Goal: Navigation & Orientation: Find specific page/section

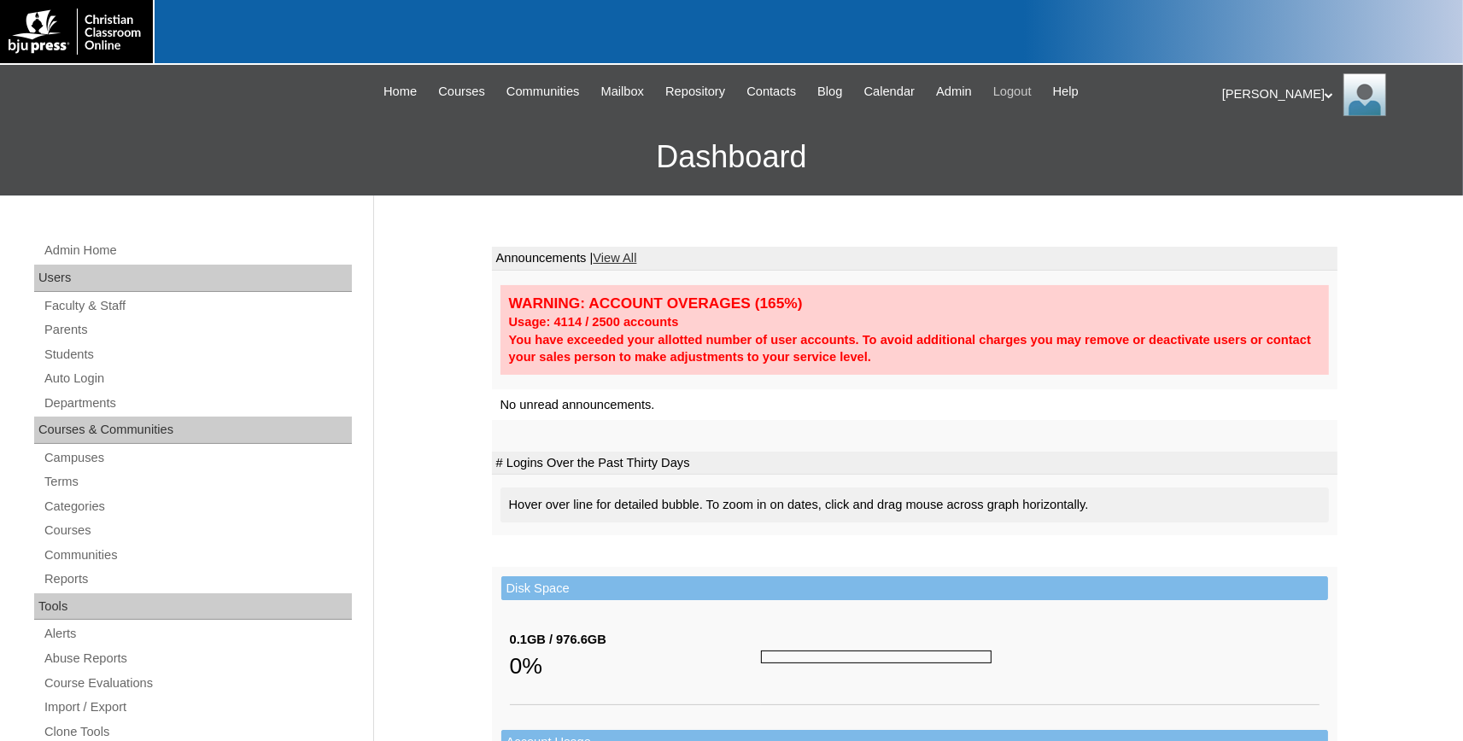
click at [1019, 94] on span "Logout" at bounding box center [1012, 92] width 38 height 20
click at [80, 359] on link "Students" at bounding box center [197, 354] width 309 height 21
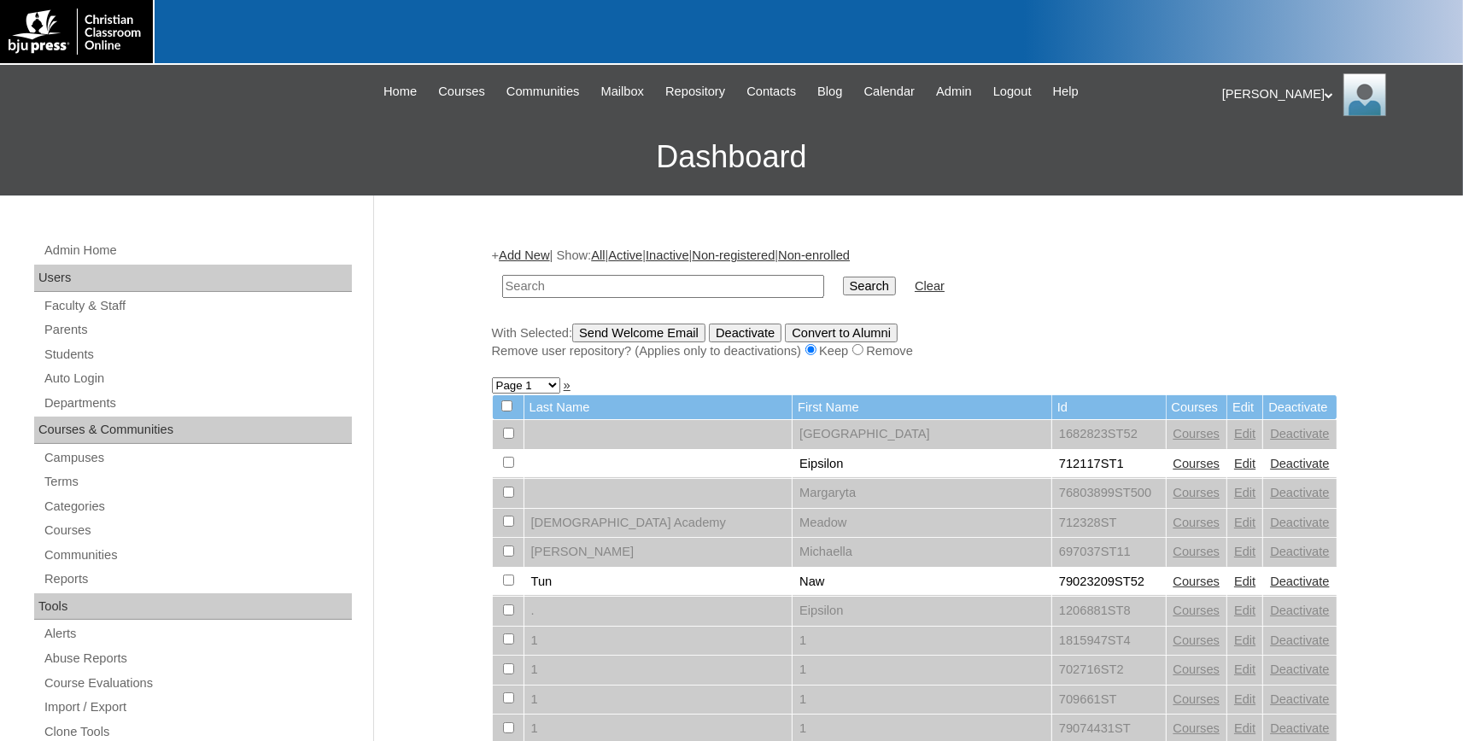
click at [92, 512] on link "Categories" at bounding box center [197, 506] width 309 height 21
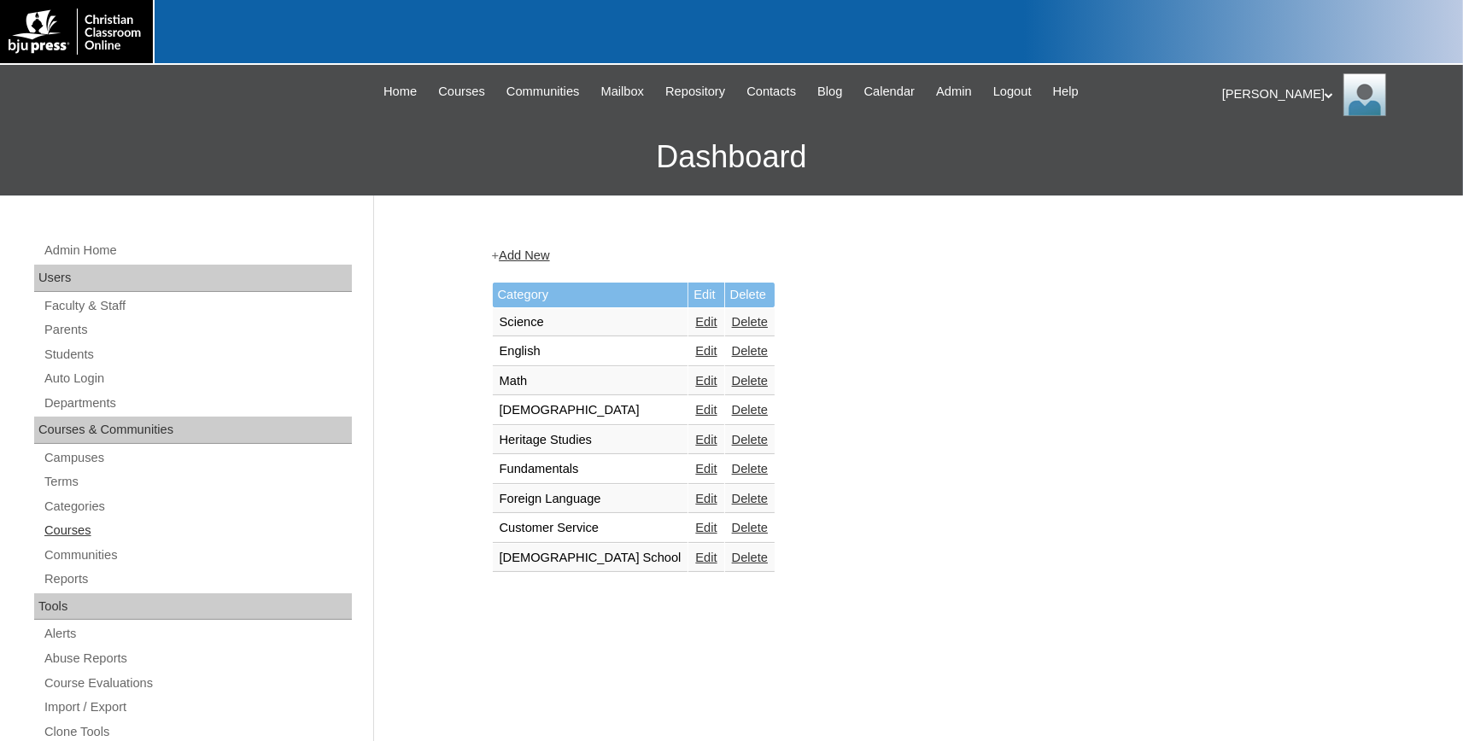
click at [74, 530] on link "Courses" at bounding box center [197, 530] width 309 height 21
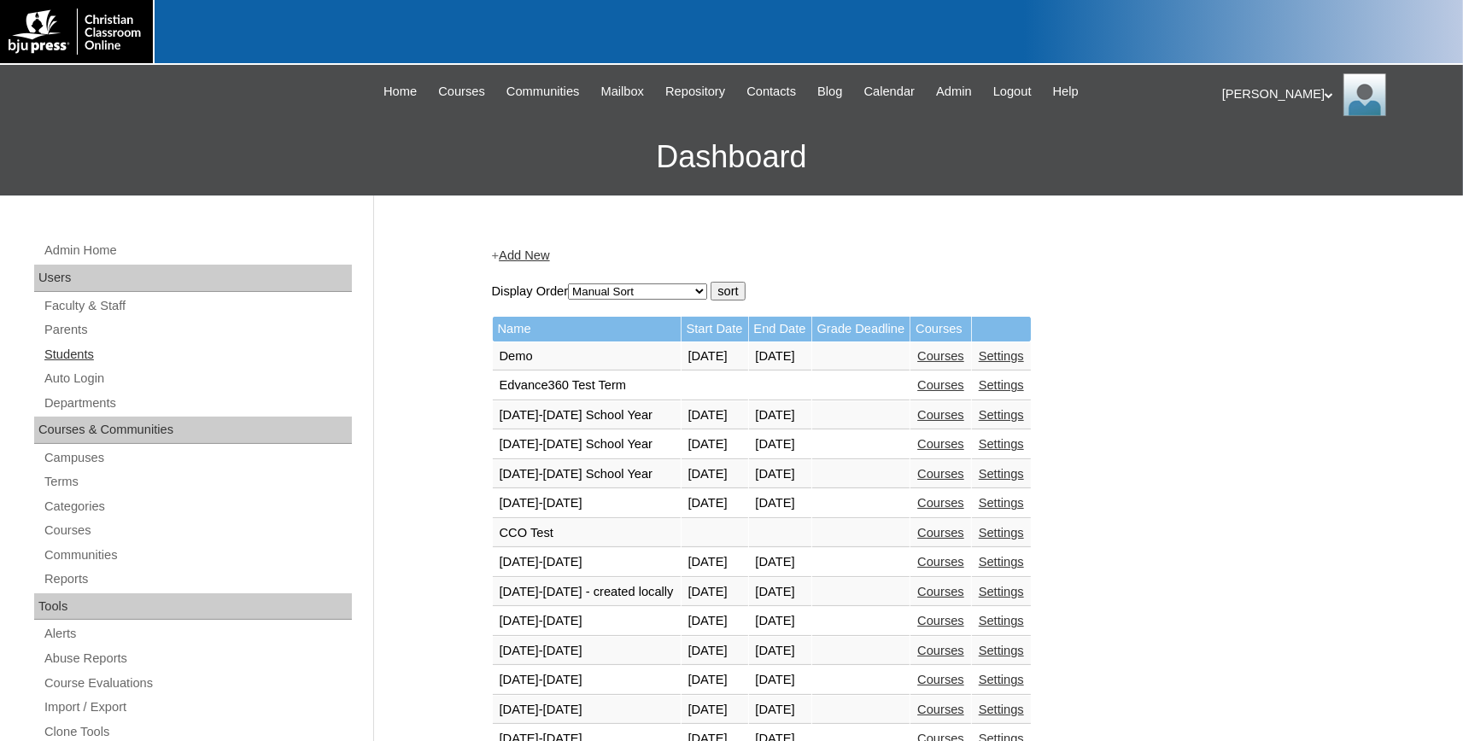
click at [82, 348] on link "Students" at bounding box center [197, 354] width 309 height 21
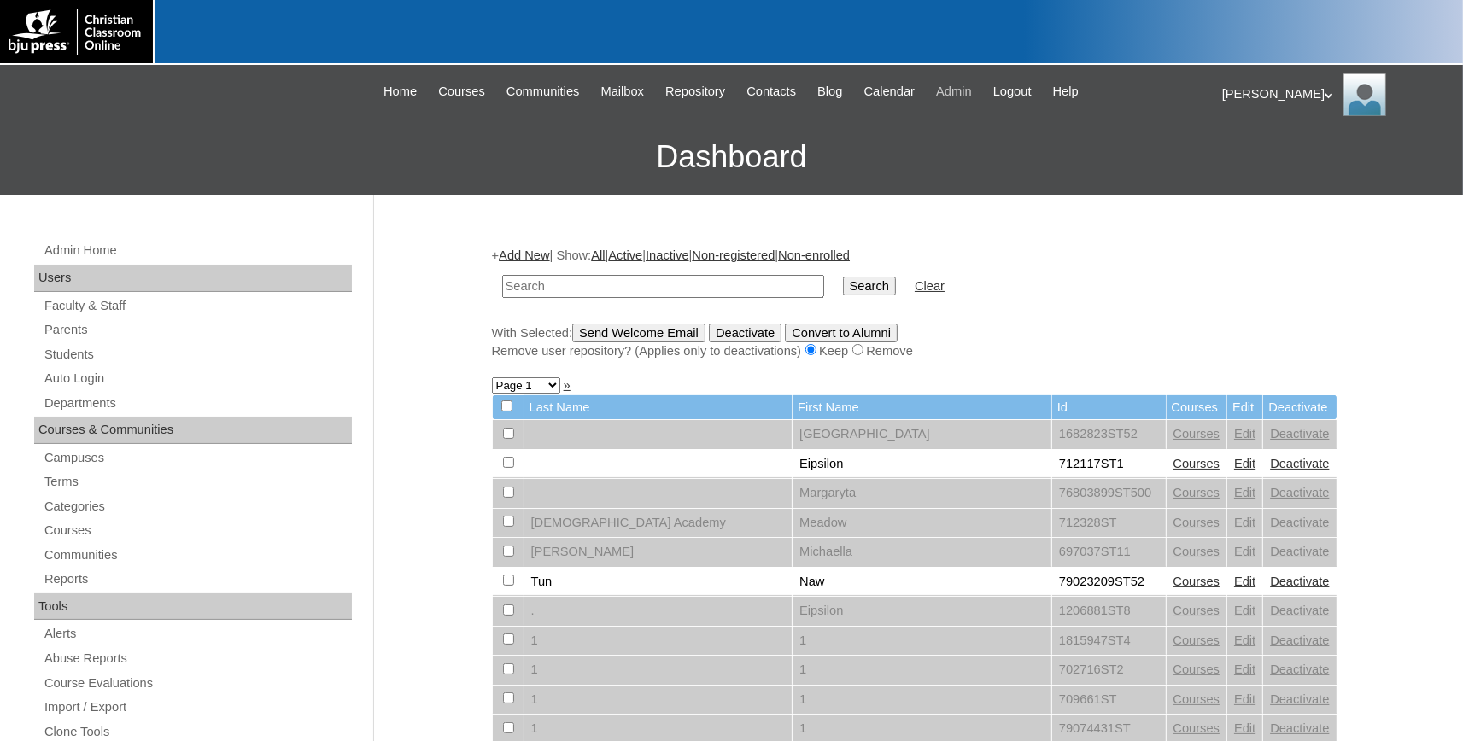
click at [963, 87] on span "Admin" at bounding box center [954, 92] width 36 height 20
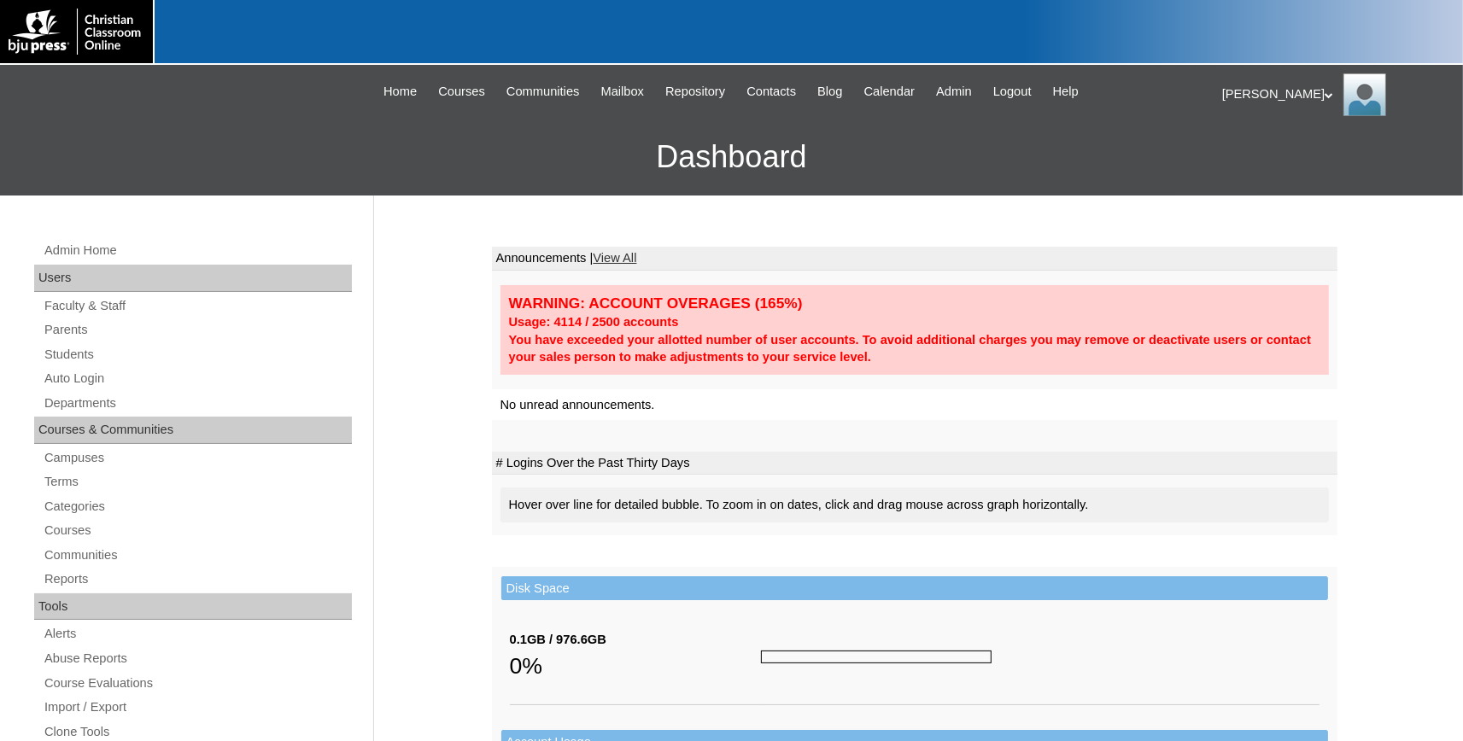
click at [1058, 80] on div "|N|Staff|| Skip to Main Content Skip to Sub Navigation Home Courses Communities…" at bounding box center [731, 91] width 947 height 37
click at [1032, 93] on span "Logout" at bounding box center [1012, 92] width 38 height 20
click at [73, 353] on link "Students" at bounding box center [197, 354] width 309 height 21
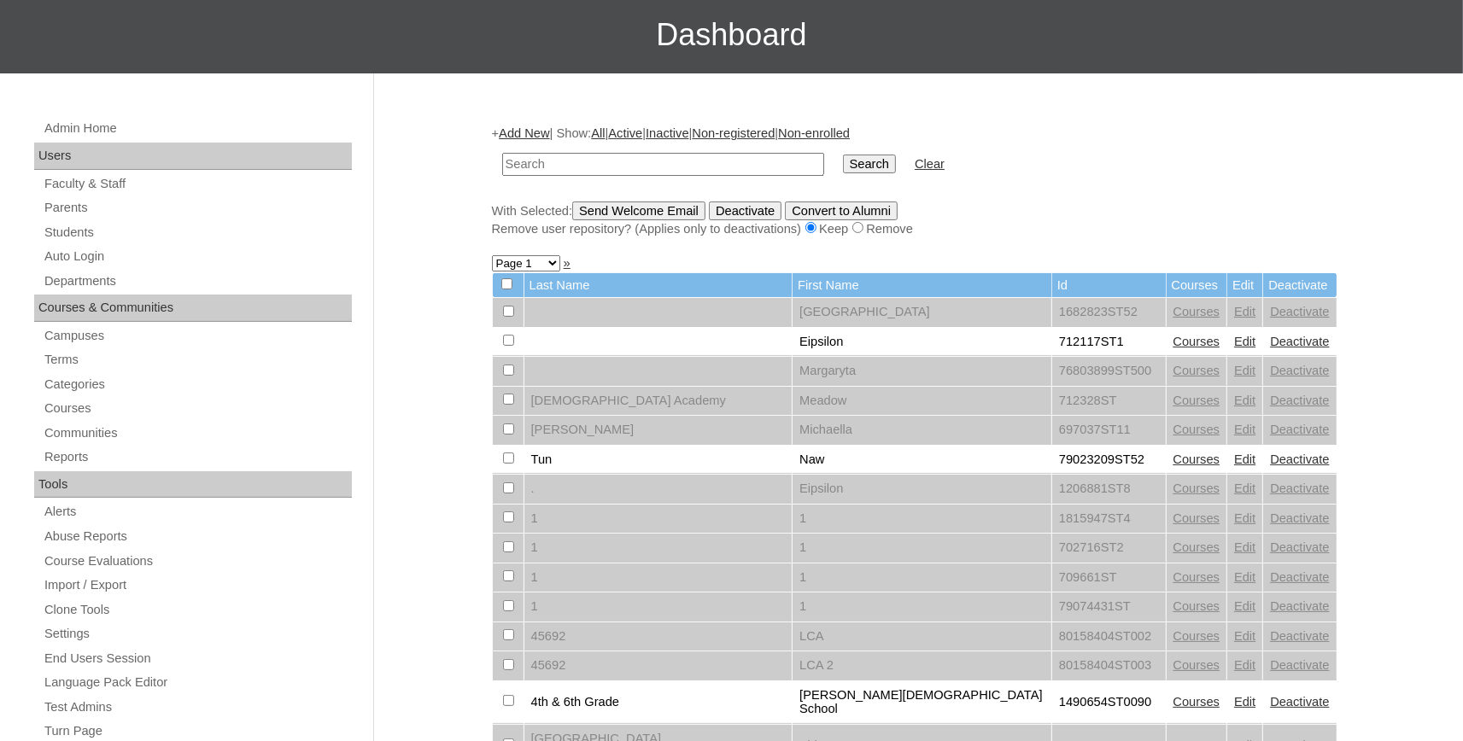
scroll to position [188, 0]
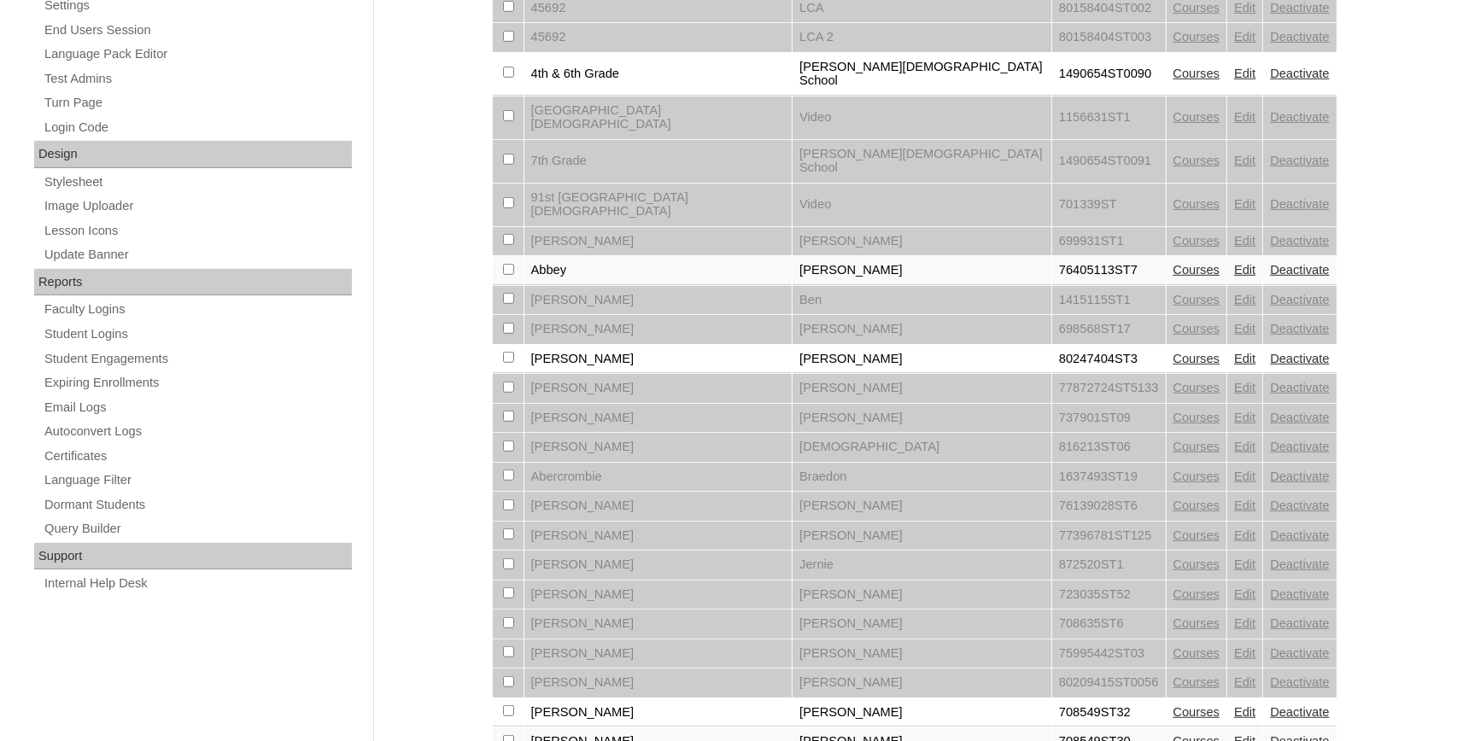
scroll to position [752, 0]
click at [1174, 351] on link "Courses" at bounding box center [1197, 358] width 47 height 14
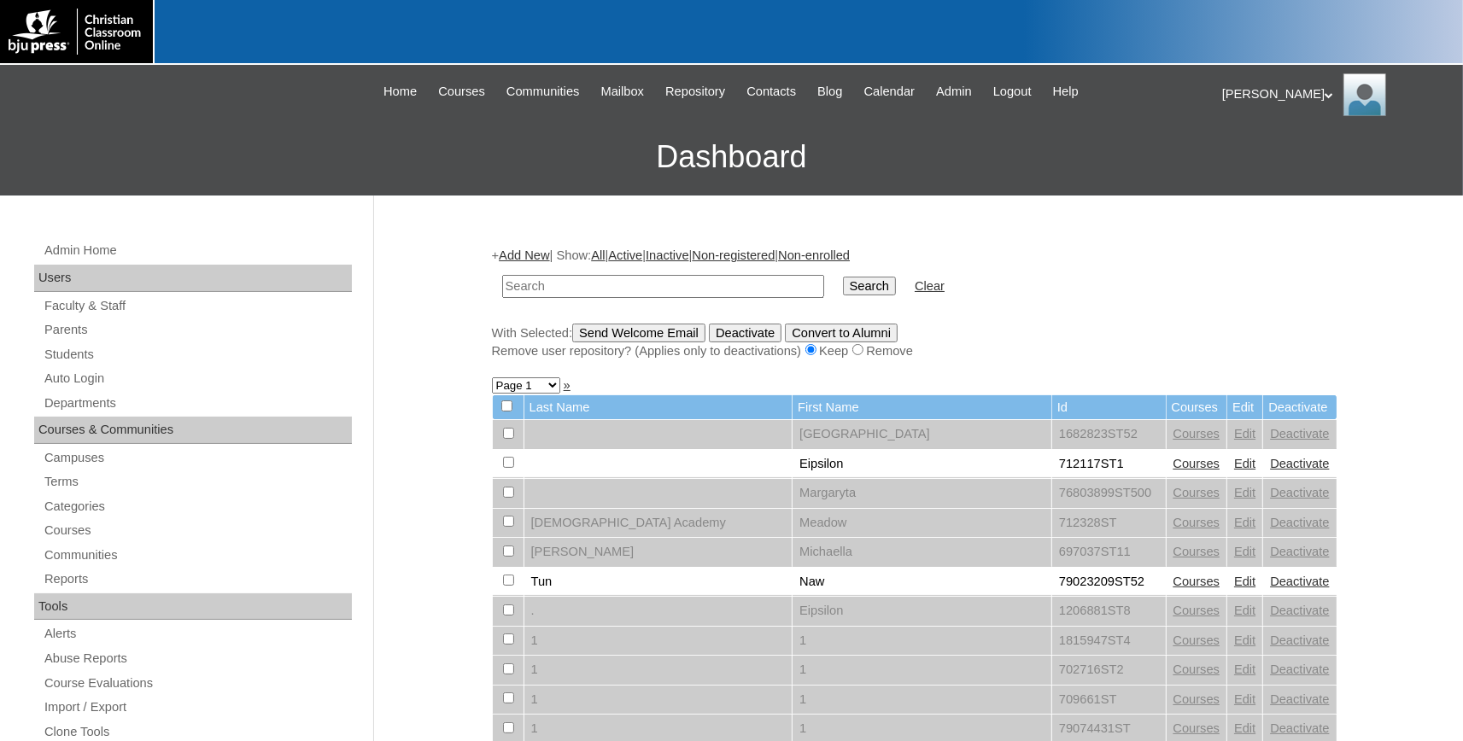
click at [1253, 102] on div "[PERSON_NAME] My Profile My Settings Logout" at bounding box center [1334, 94] width 224 height 43
click at [1255, 151] on li "Logout" at bounding box center [1273, 160] width 82 height 21
